Goal: Check status: Check status

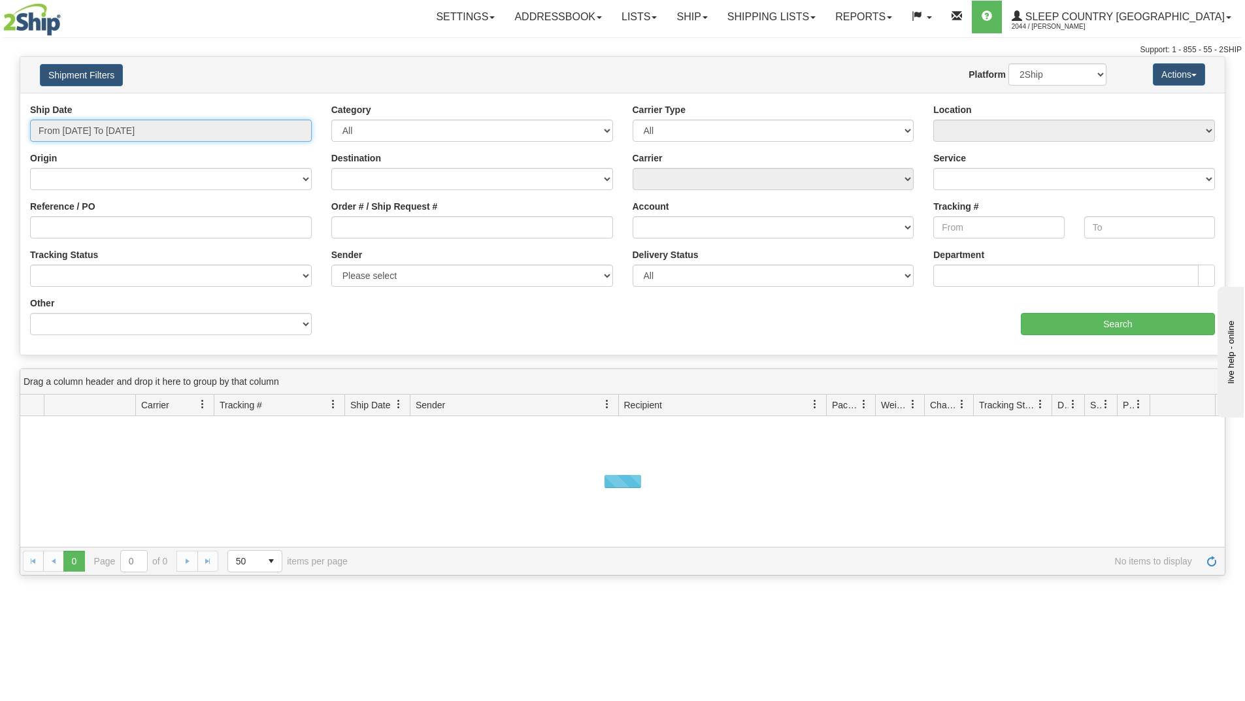
click at [161, 130] on input "From [DATE] To [DATE]" at bounding box center [171, 131] width 282 height 22
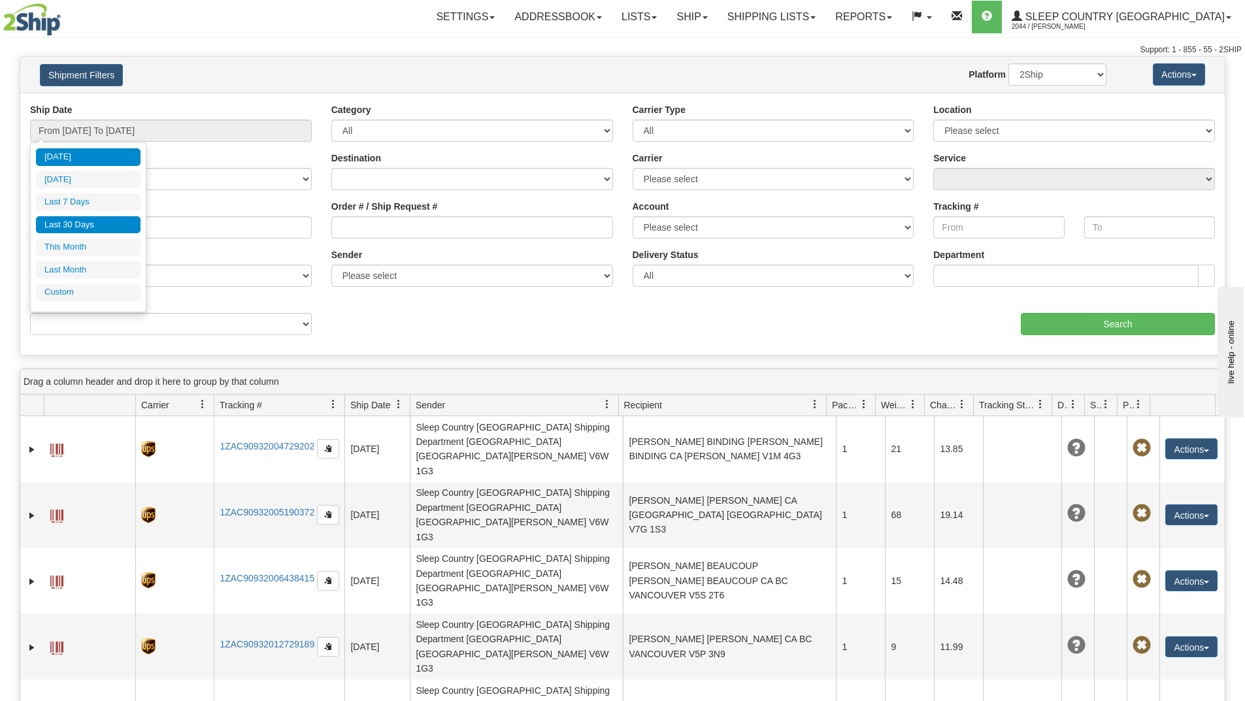
click at [83, 222] on li "Last 30 Days" at bounding box center [88, 225] width 105 height 18
type input "From [DATE] To [DATE]"
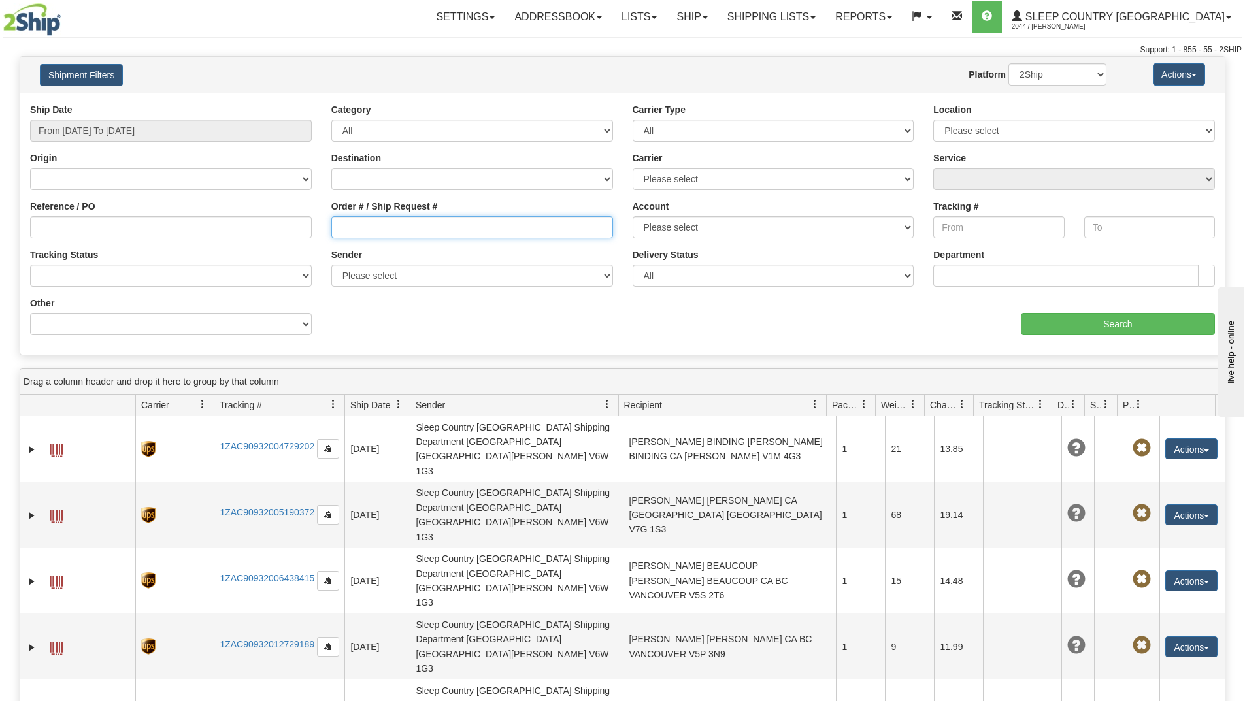
click at [361, 227] on input "Order # / Ship Request #" at bounding box center [472, 227] width 282 height 22
paste input "9002I125404"
type input "9002I125404"
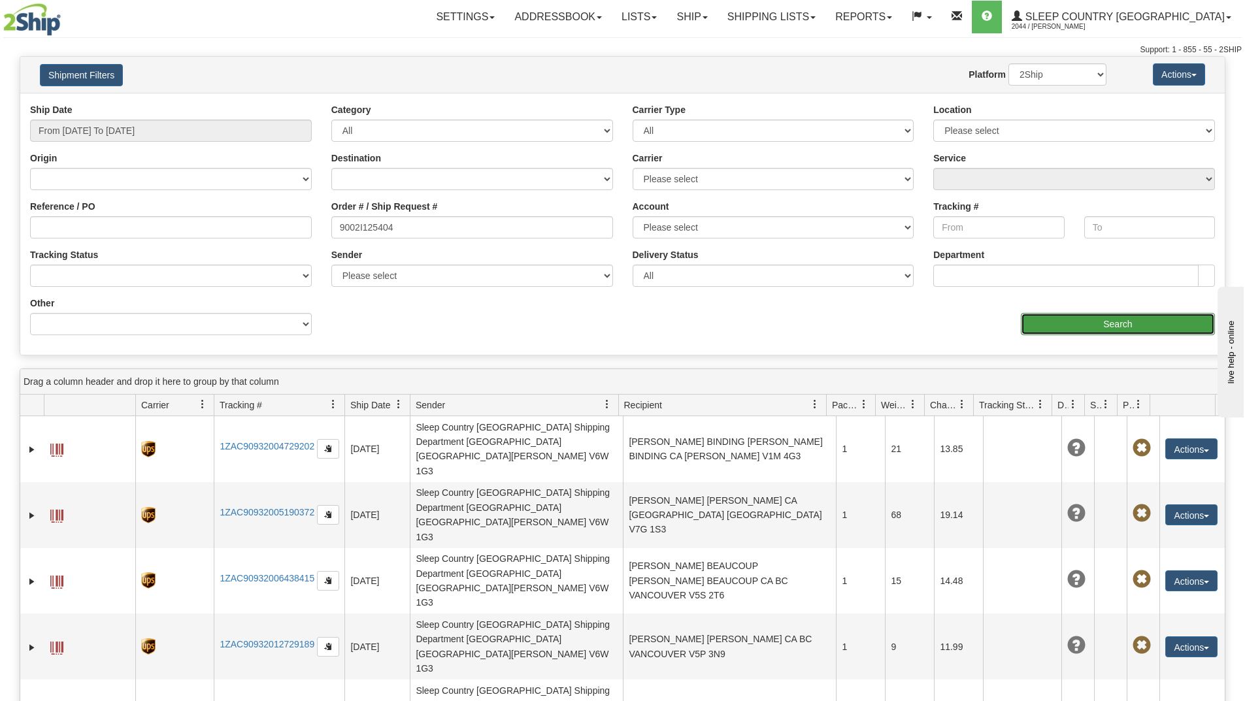
click at [1051, 321] on input "Search" at bounding box center [1118, 324] width 194 height 22
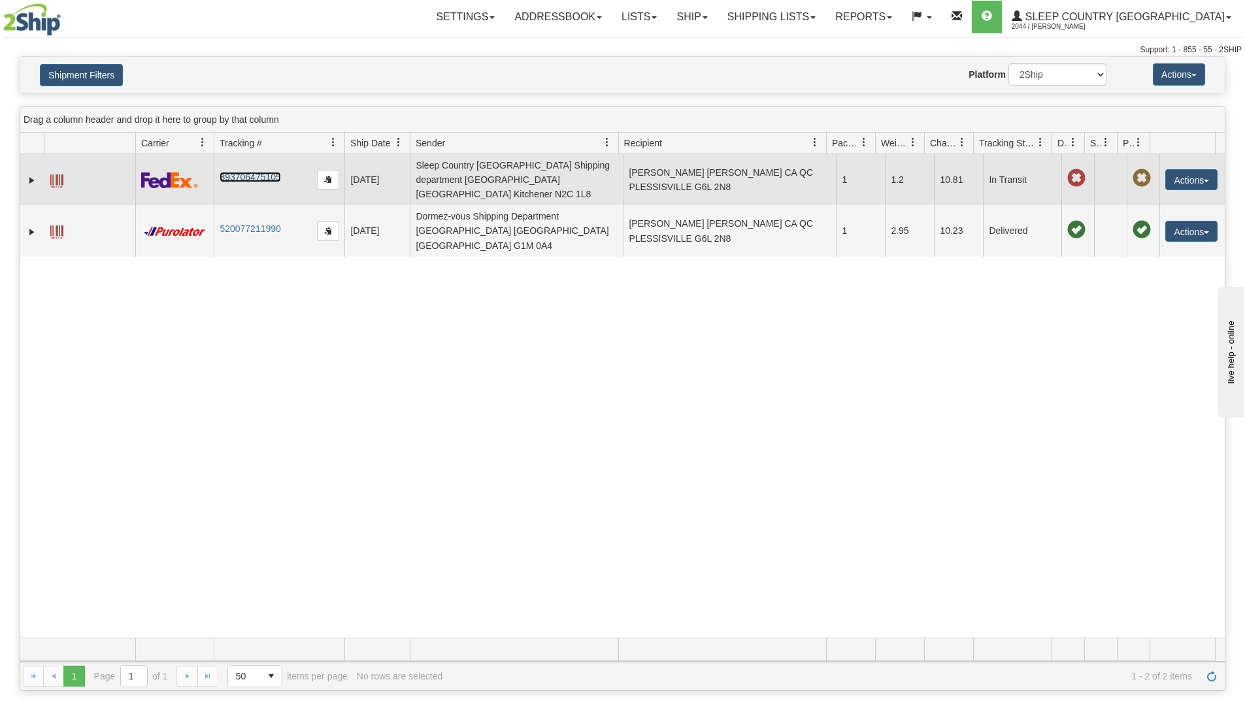
click at [267, 176] on link "393706475105" at bounding box center [250, 177] width 61 height 10
